Goal: Information Seeking & Learning: Learn about a topic

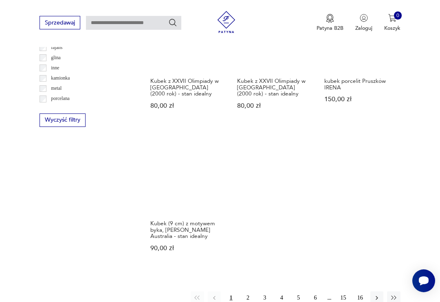
scroll to position [987, 0]
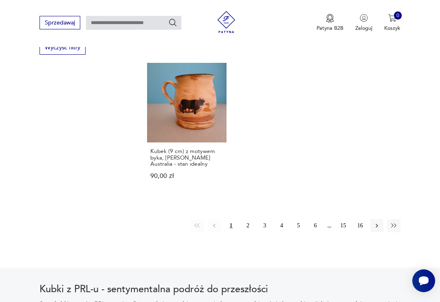
click at [396, 229] on icon "button" at bounding box center [394, 225] width 7 height 7
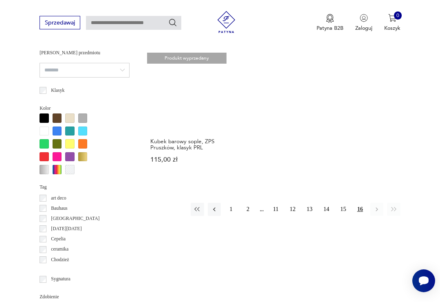
scroll to position [593, 0]
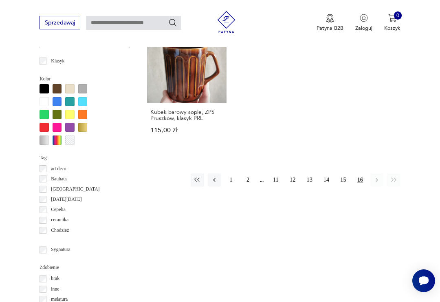
click at [276, 186] on button "11" at bounding box center [276, 179] width 13 height 13
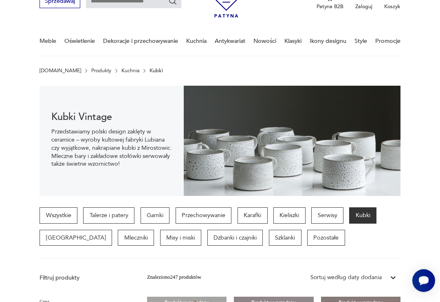
scroll to position [42, 0]
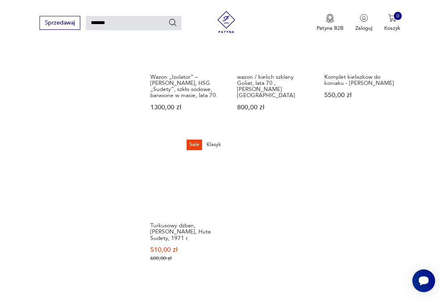
scroll to position [833, 0]
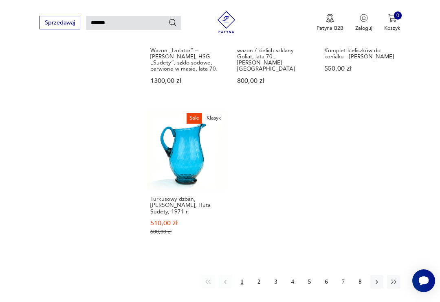
click at [257, 288] on button "2" at bounding box center [258, 281] width 13 height 13
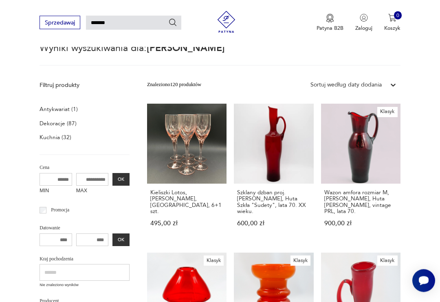
scroll to position [20, 0]
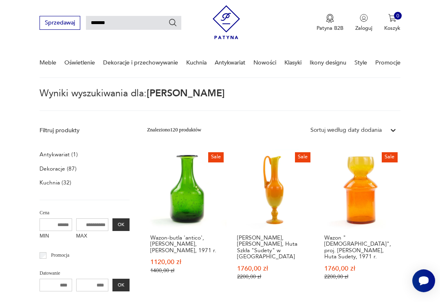
click at [281, 248] on h3 "Amfora, Zbigniew Horbowy, Huta Szkła "Sudety" w Szczytnej Śląskiej" at bounding box center [273, 246] width 73 height 25
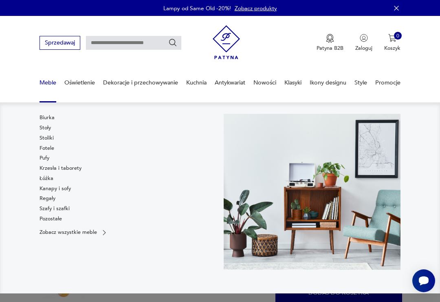
click at [47, 158] on link "Pufy" at bounding box center [45, 157] width 10 height 7
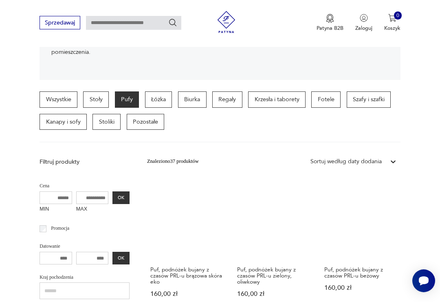
scroll to position [157, 0]
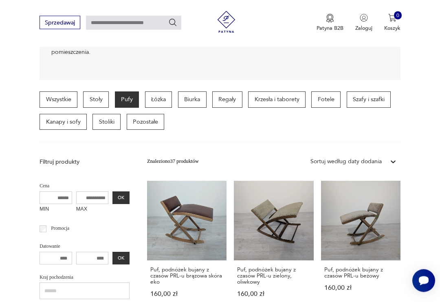
click at [372, 100] on p "Szafy i szafki" at bounding box center [369, 100] width 44 height 16
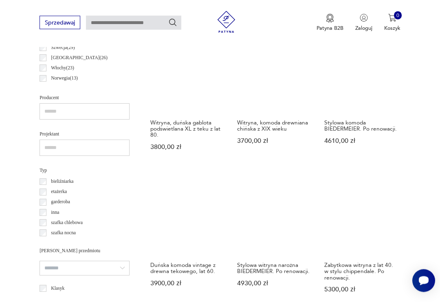
scroll to position [501, 0]
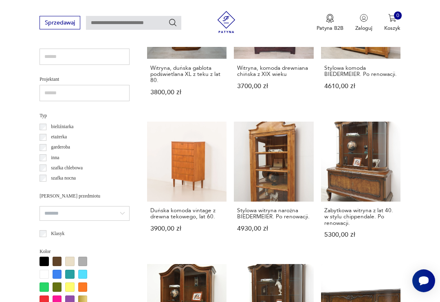
click at [372, 159] on link "Zabytkowa witryna z lat 40. w stylu chippendale. Po renowacji. 5300,00 zł" at bounding box center [361, 187] width 80 height 130
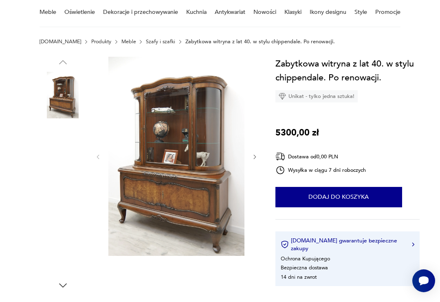
click at [60, 154] on img at bounding box center [63, 147] width 46 height 46
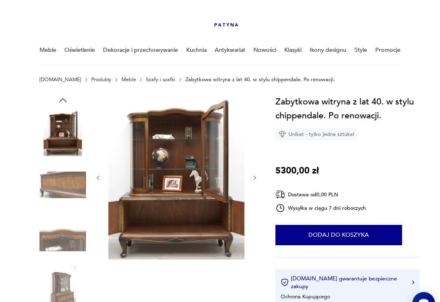
scroll to position [0, 0]
